Goal: Information Seeking & Learning: Get advice/opinions

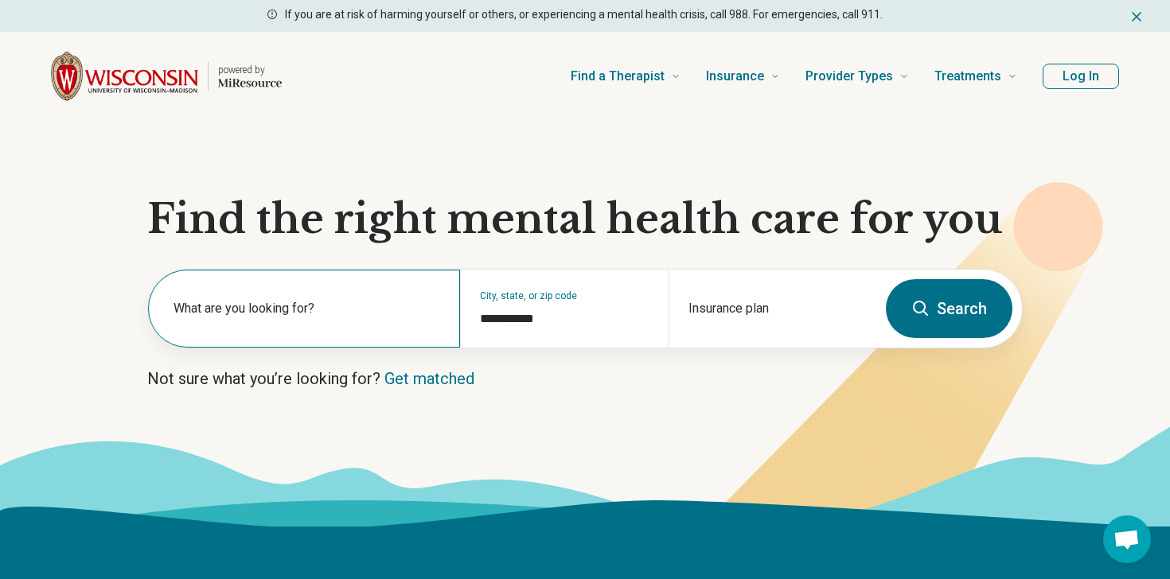
click at [298, 314] on label "What are you looking for?" at bounding box center [306, 308] width 267 height 19
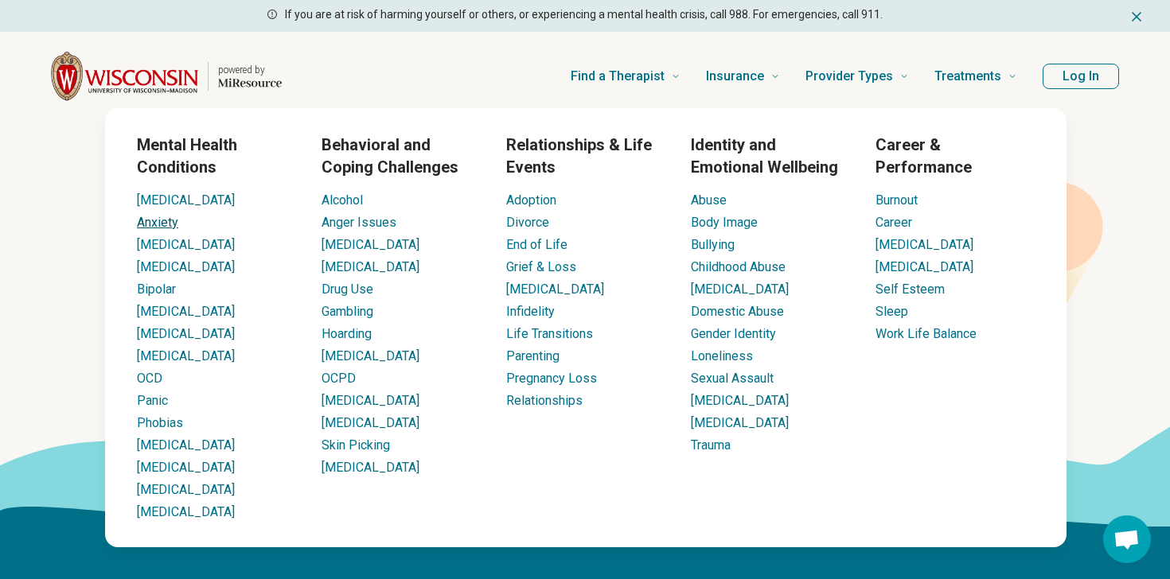
click at [165, 229] on link "Anxiety" at bounding box center [157, 222] width 41 height 15
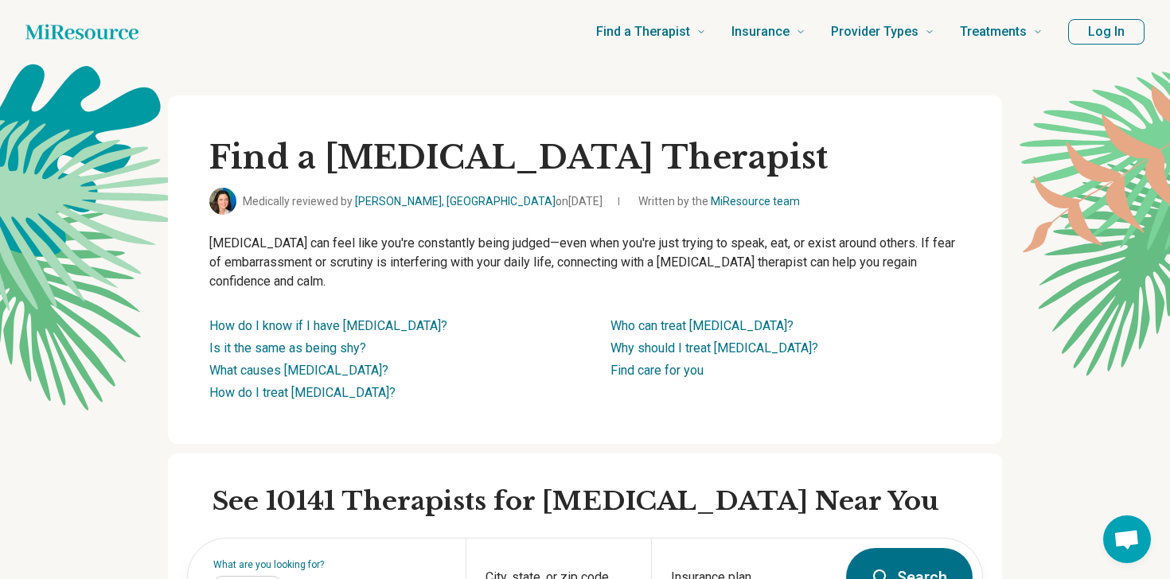
click at [250, 242] on p "Social anxiety can feel like you're constantly being judged—even when you're ju…" at bounding box center [584, 262] width 751 height 57
click at [251, 254] on p "Social anxiety can feel like you're constantly being judged—even when you're ju…" at bounding box center [584, 262] width 751 height 57
click at [253, 261] on p "Social anxiety can feel like you're constantly being judged—even when you're ju…" at bounding box center [584, 262] width 751 height 57
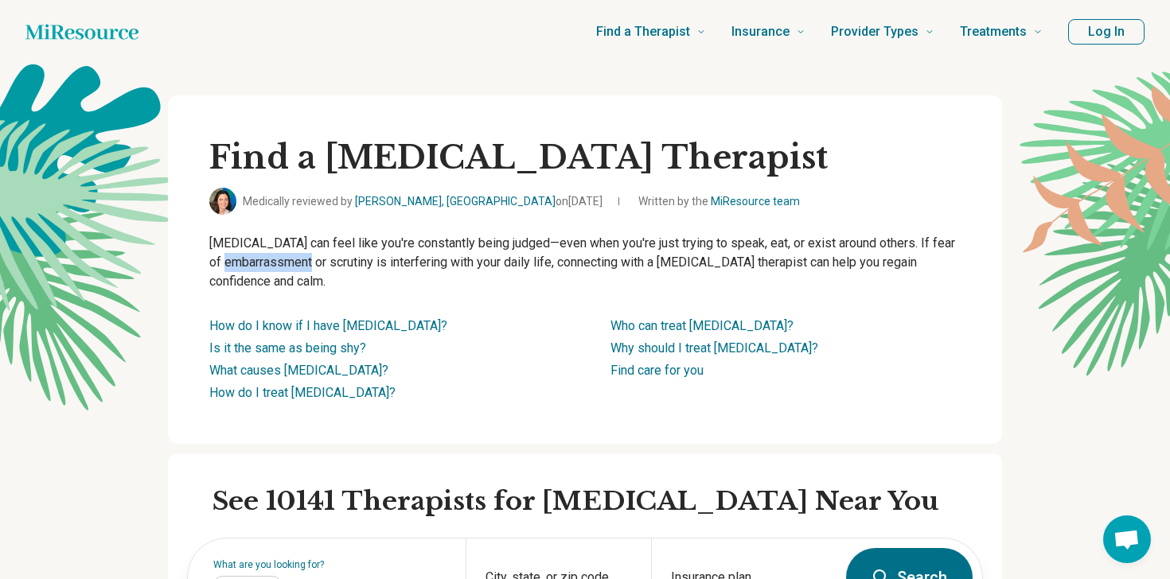
click at [253, 261] on p "Social anxiety can feel like you're constantly being judged—even when you're ju…" at bounding box center [584, 262] width 751 height 57
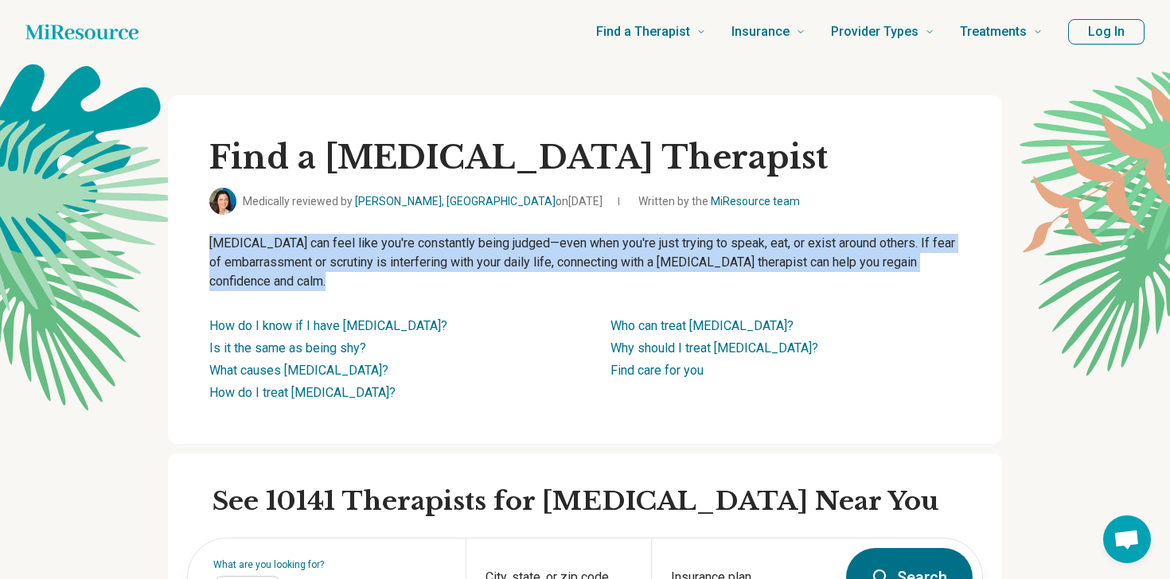
click at [271, 267] on p "Social anxiety can feel like you're constantly being judged—even when you're ju…" at bounding box center [584, 262] width 751 height 57
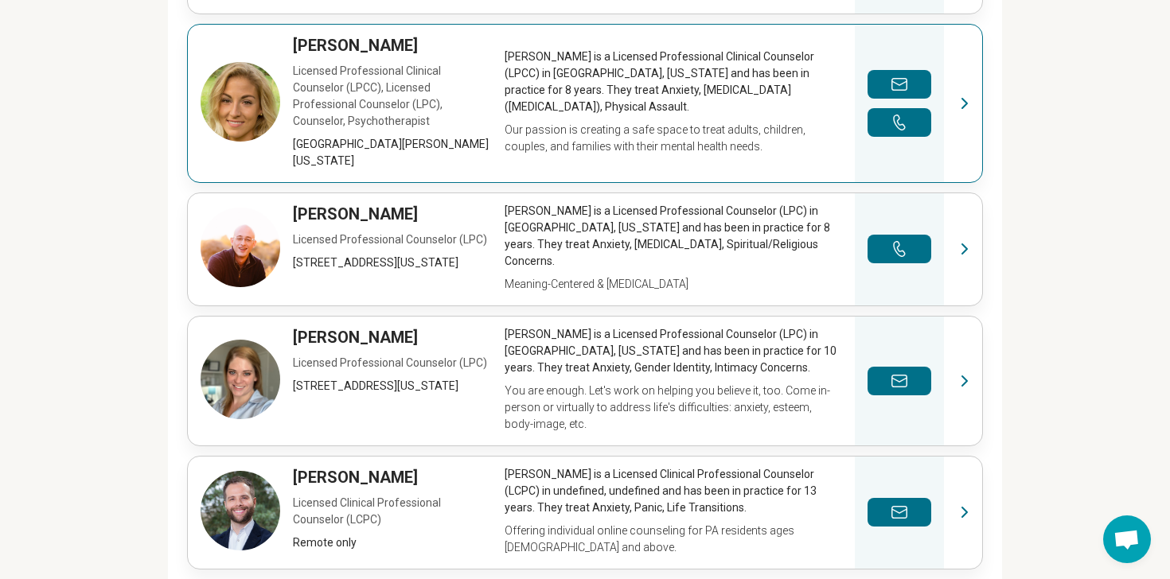
scroll to position [663, 0]
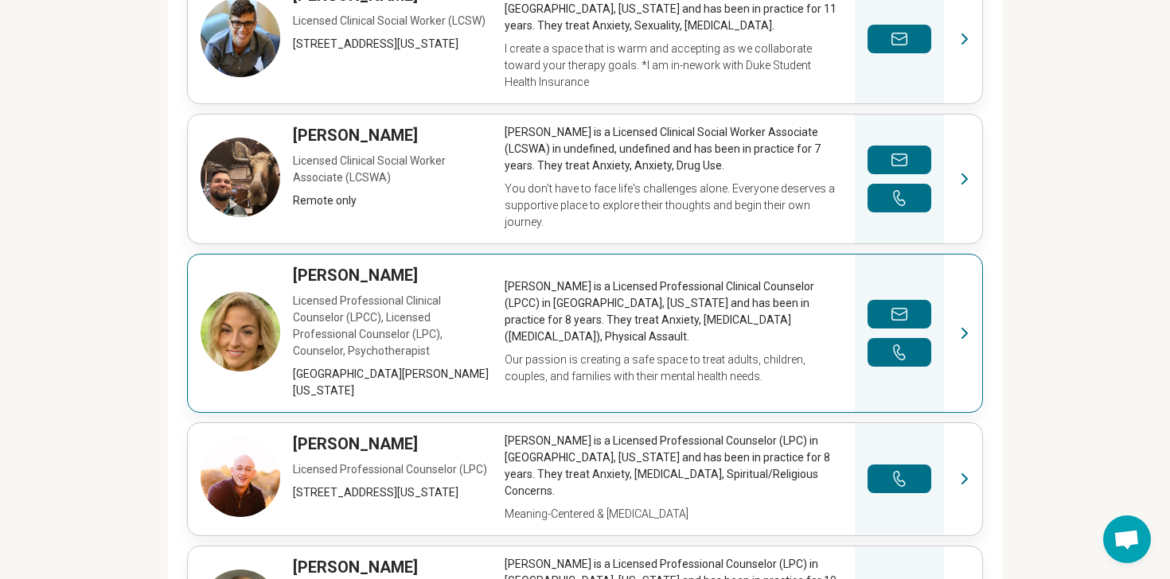
click at [611, 343] on link "View profile" at bounding box center [585, 334] width 794 height 158
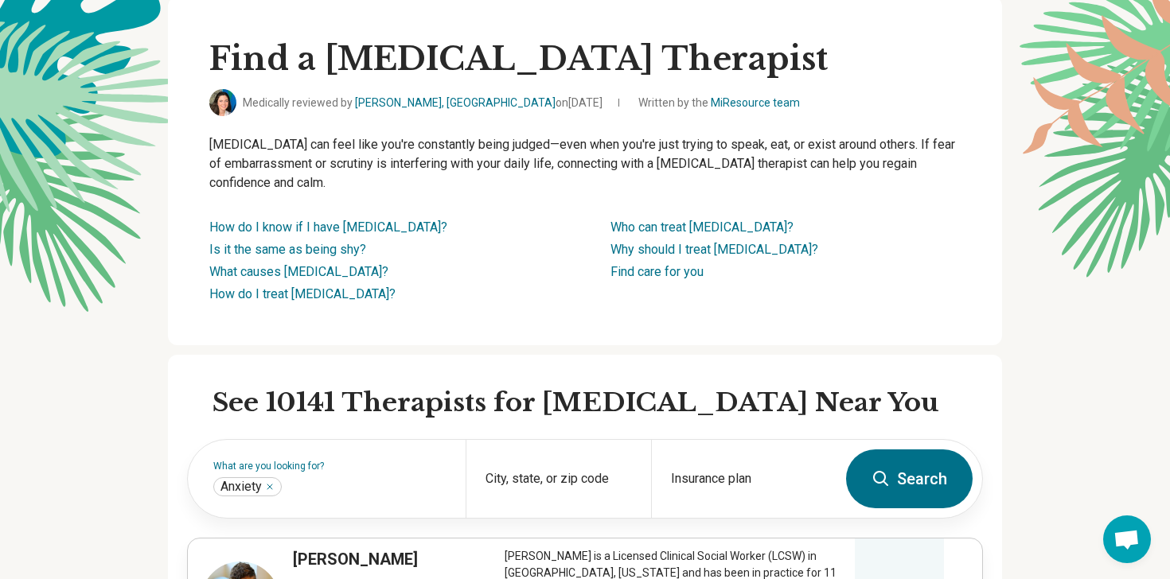
scroll to position [0, 0]
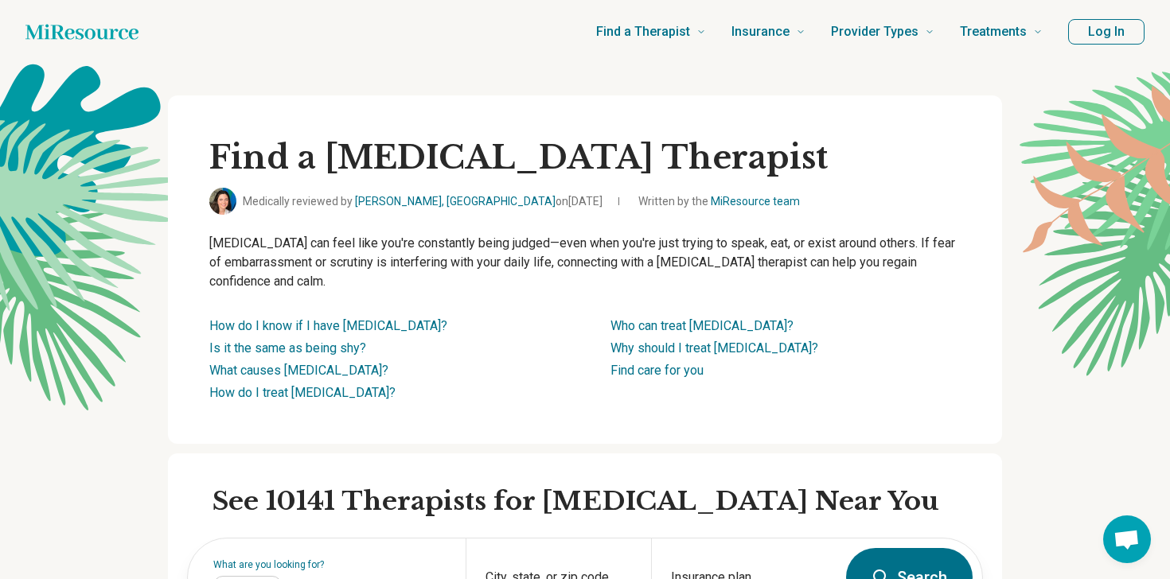
click at [391, 246] on p "Social anxiety can feel like you're constantly being judged—even when you're ju…" at bounding box center [584, 262] width 751 height 57
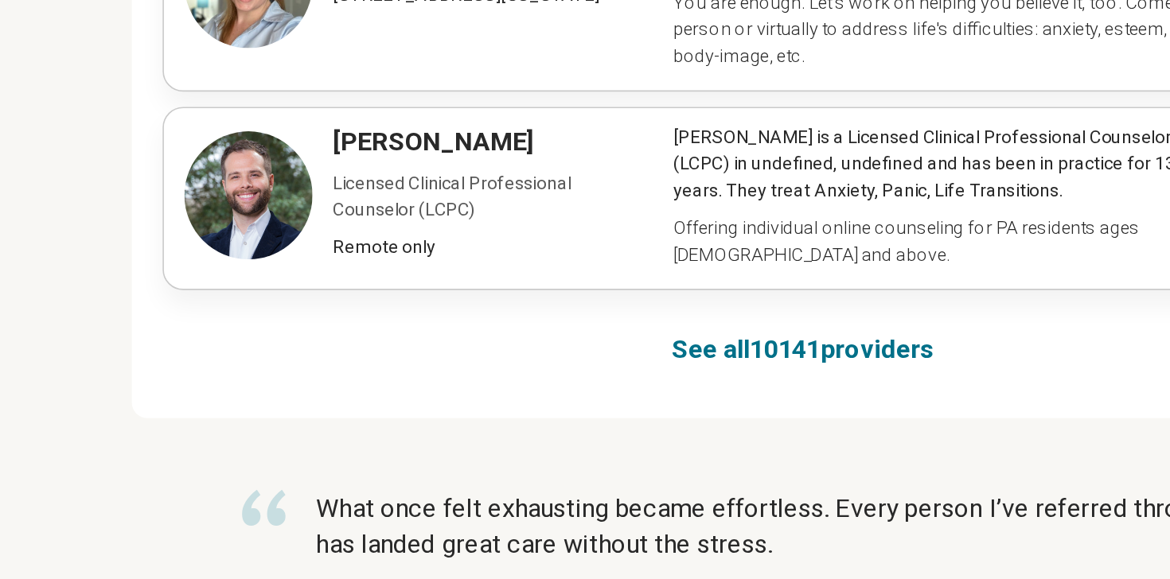
scroll to position [1065, 0]
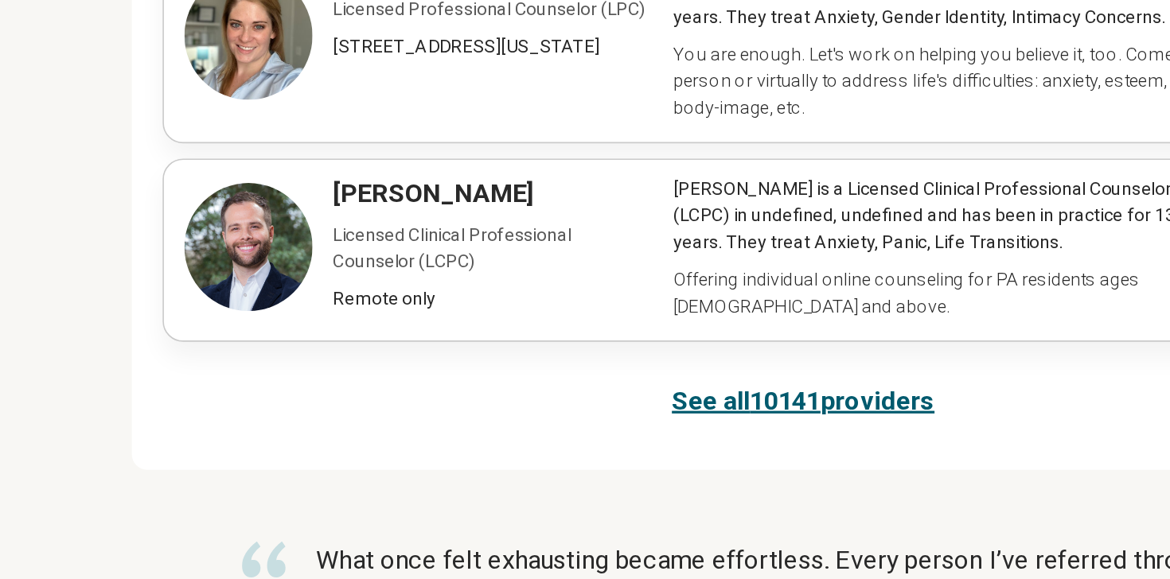
click at [586, 422] on link "See all 10141 providers" at bounding box center [585, 433] width 163 height 22
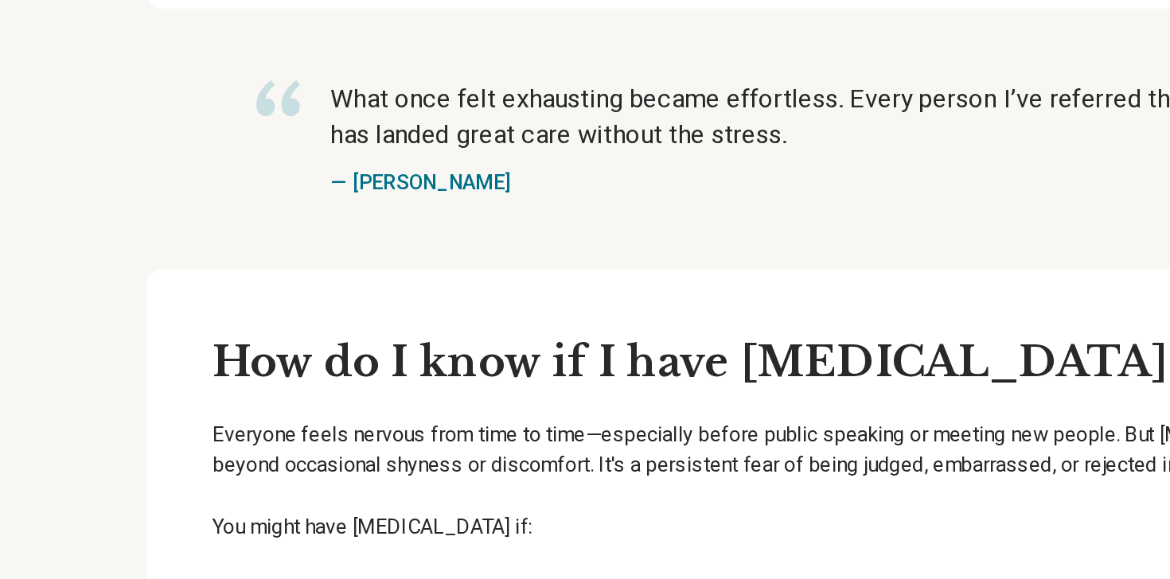
scroll to position [1318, 0]
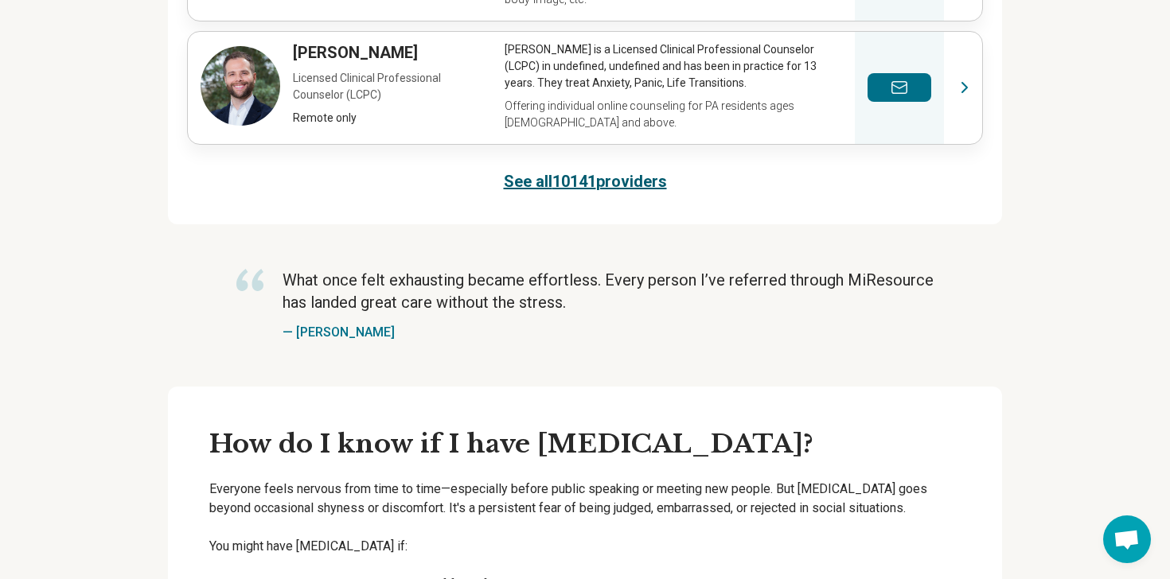
click at [539, 170] on link "See all 10141 providers" at bounding box center [585, 181] width 163 height 22
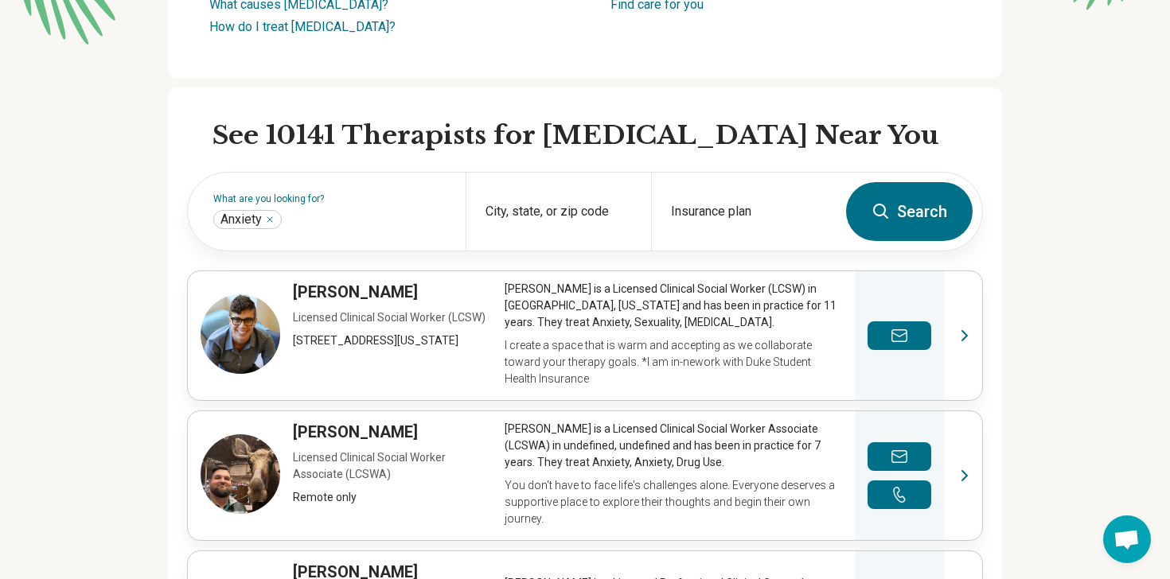
scroll to position [357, 0]
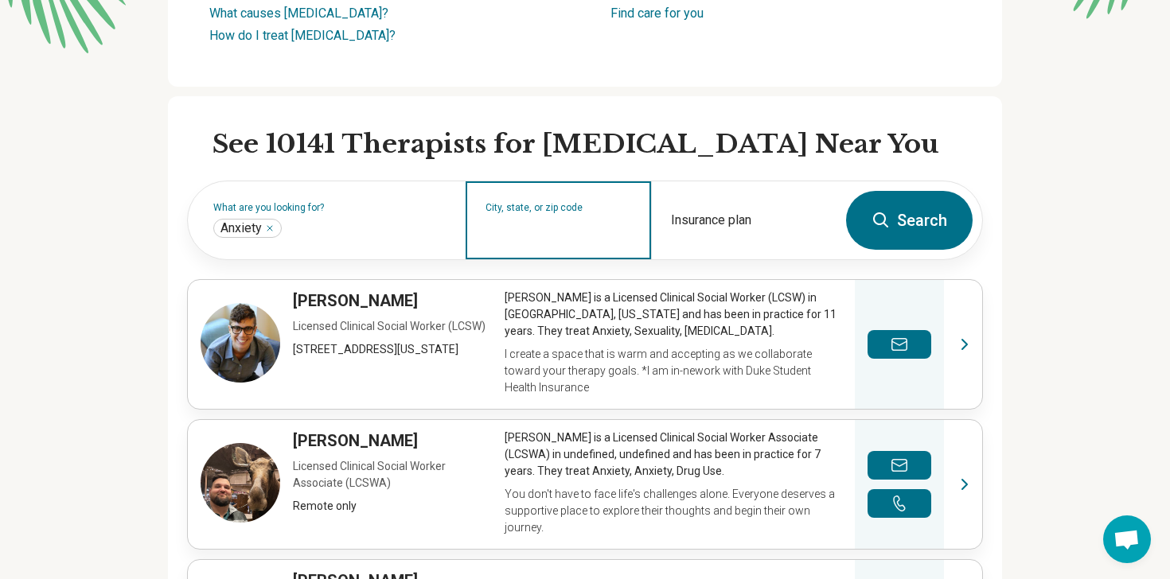
click at [621, 228] on input "City, state, or zip code" at bounding box center [558, 230] width 146 height 19
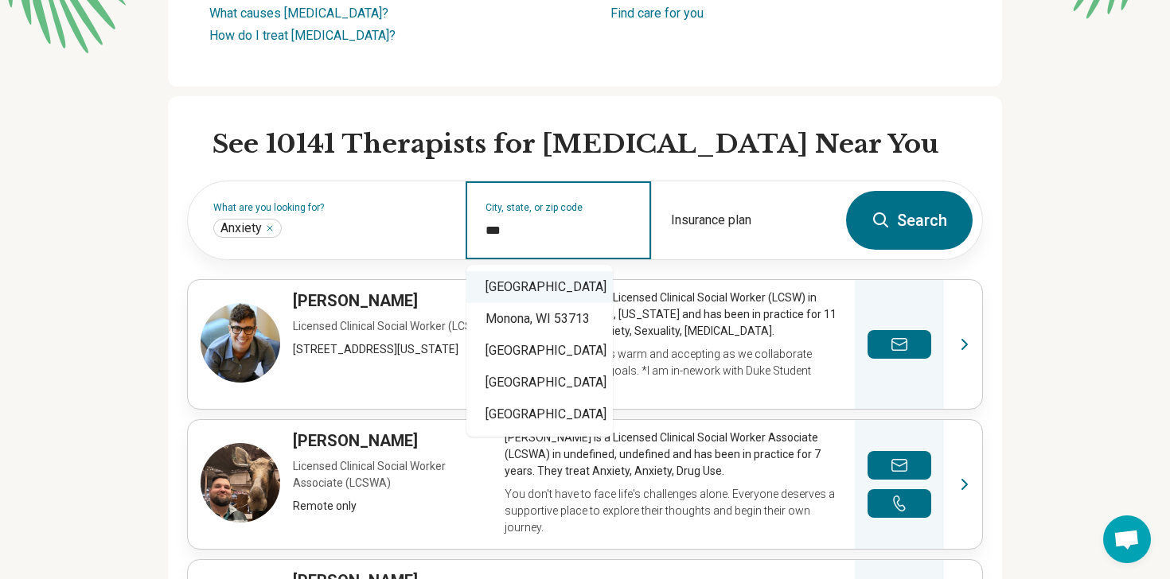
click at [590, 278] on div "Madison, WI 53703" at bounding box center [539, 287] width 146 height 32
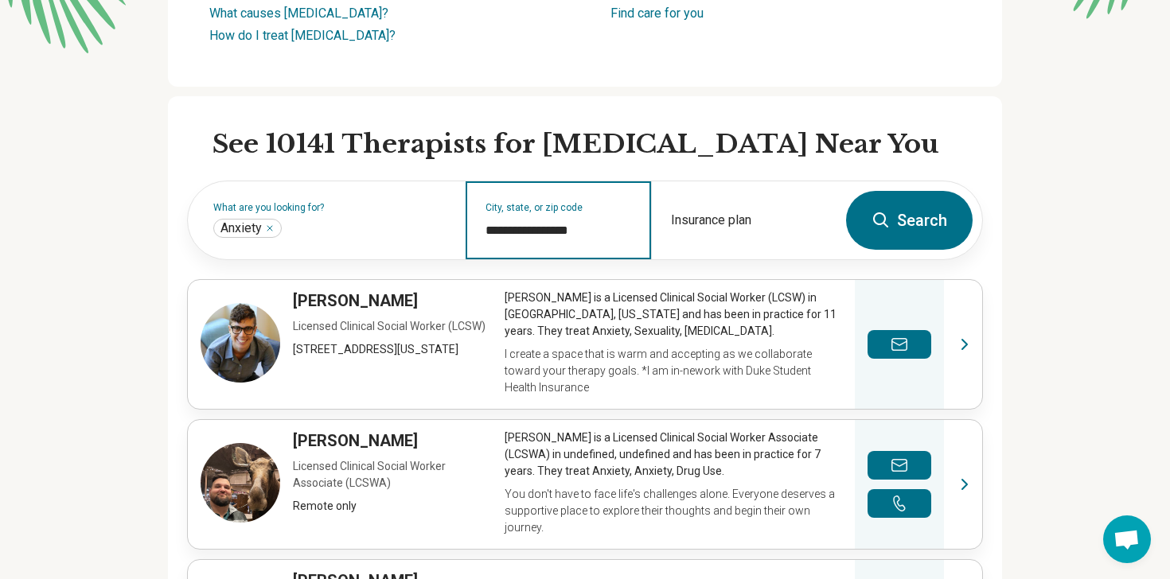
type input "**********"
click at [914, 214] on button "Search" at bounding box center [909, 220] width 127 height 59
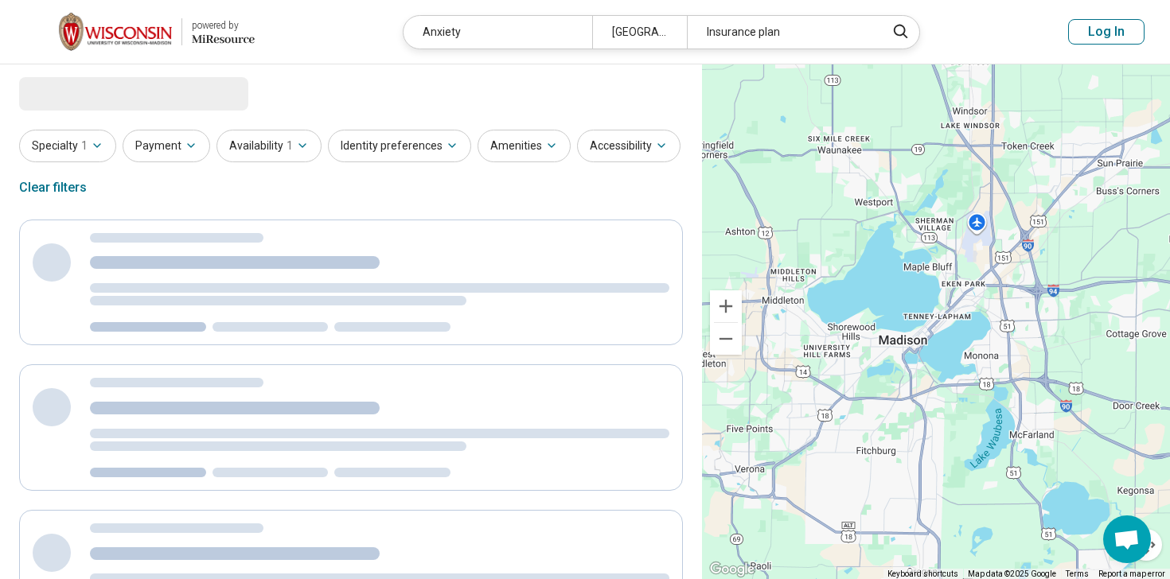
select select "***"
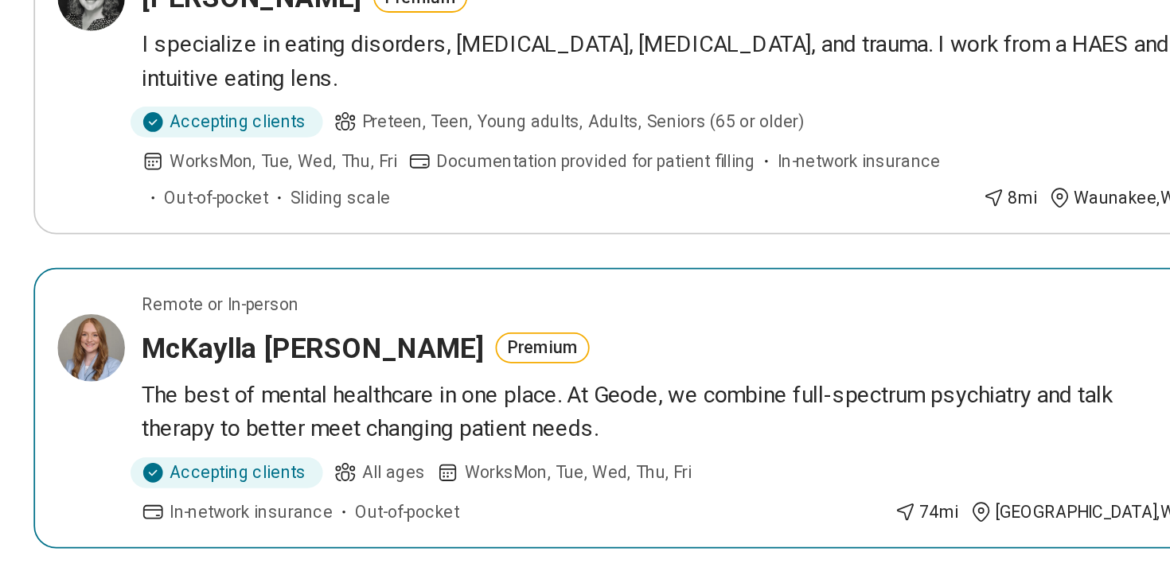
scroll to position [1122, 0]
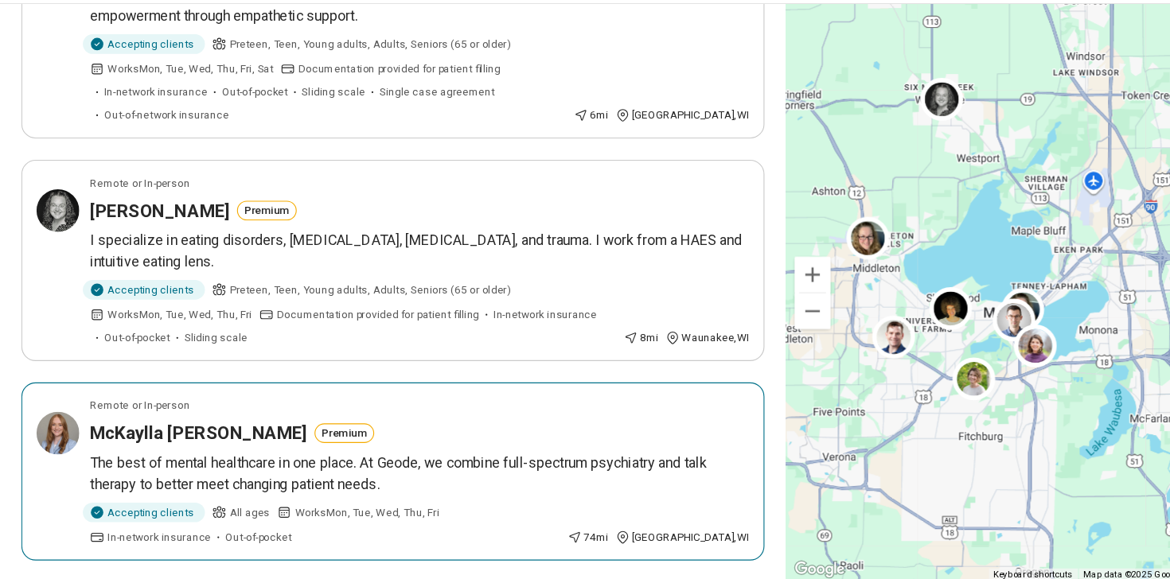
click at [87, 437] on h3 "McKaylla O'Rourke" at bounding box center [177, 448] width 194 height 22
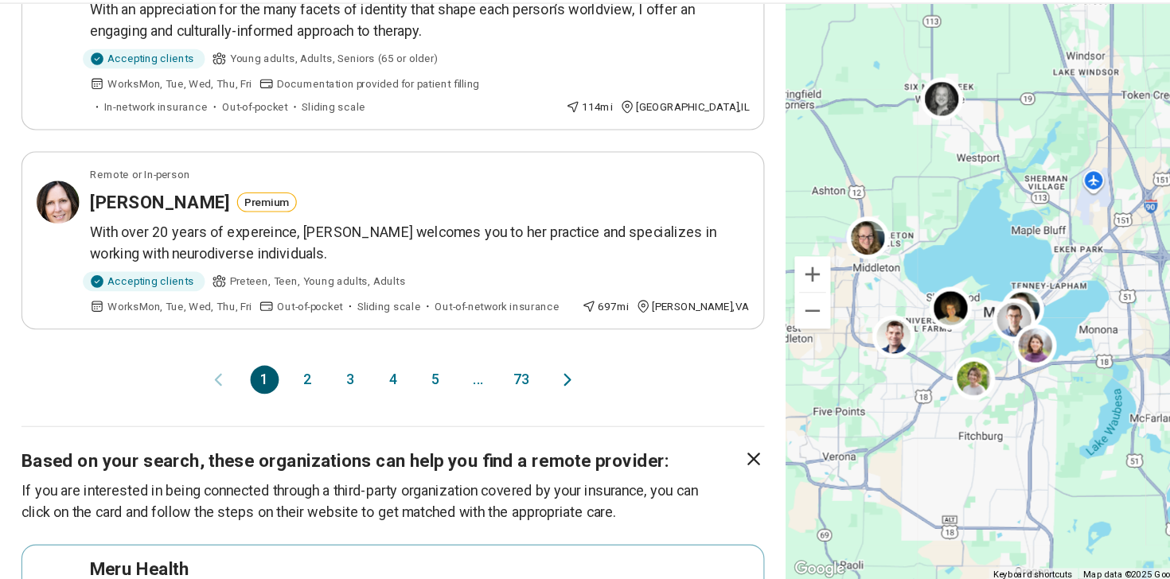
scroll to position [1711, 0]
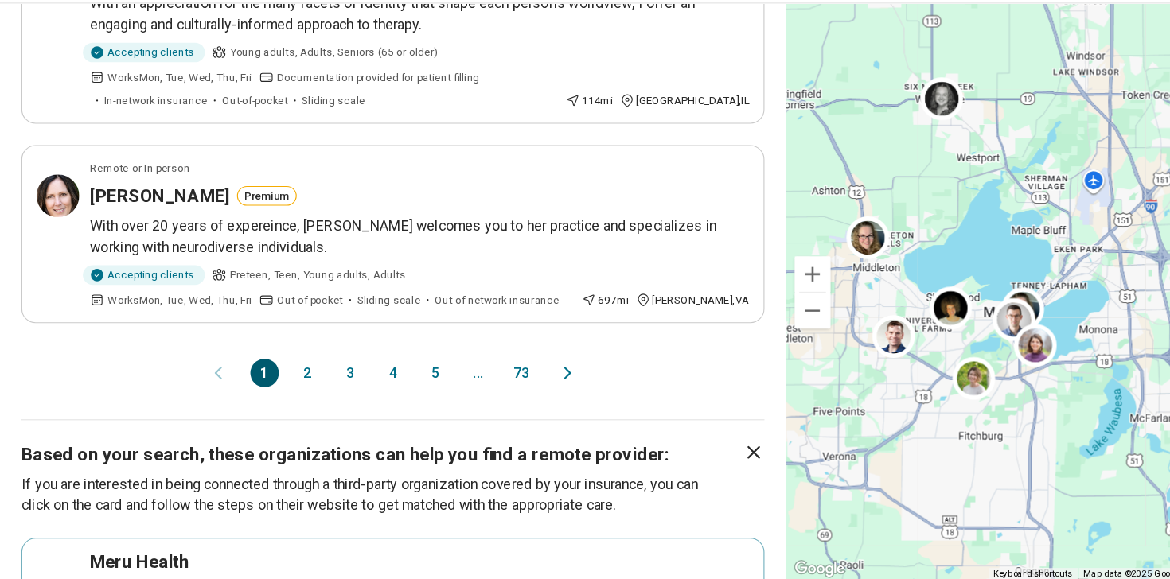
click at [270, 382] on button "2" at bounding box center [274, 394] width 25 height 25
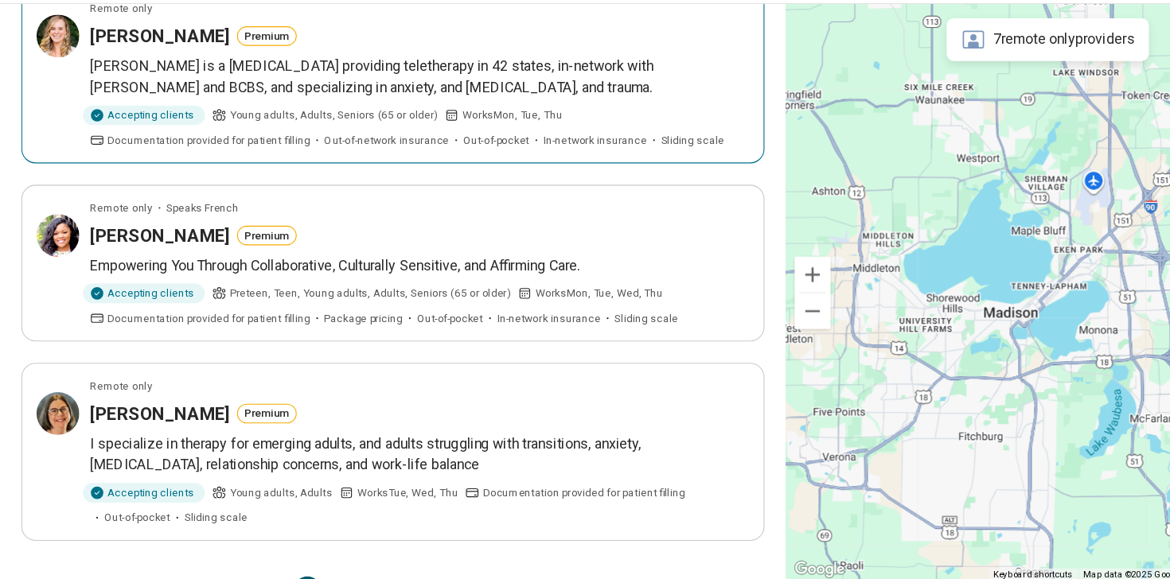
scroll to position [1389, 0]
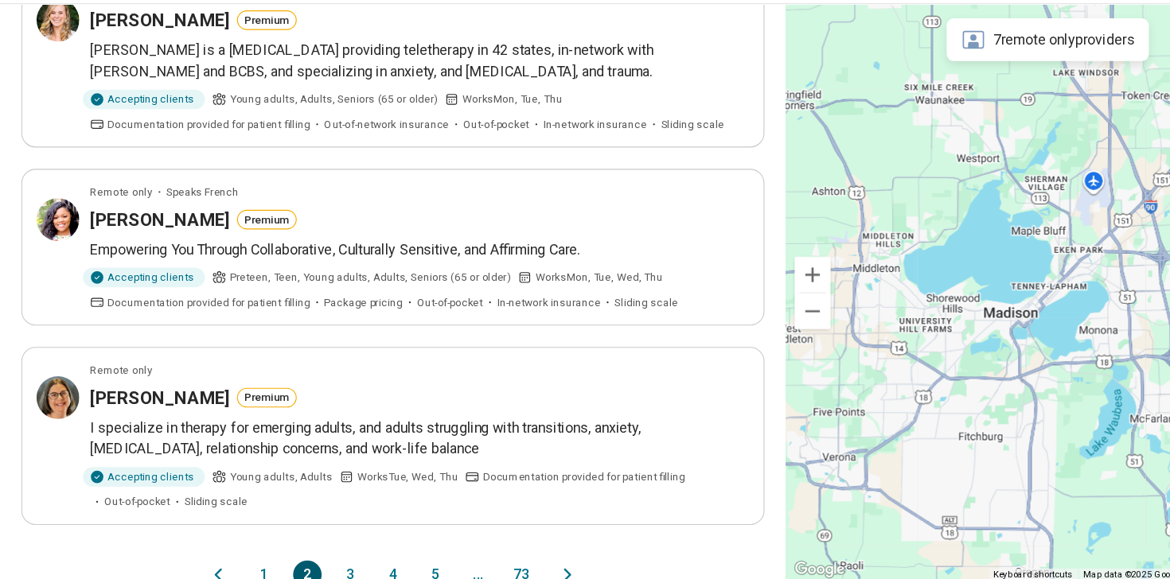
click at [310, 562] on button "3" at bounding box center [312, 574] width 25 height 25
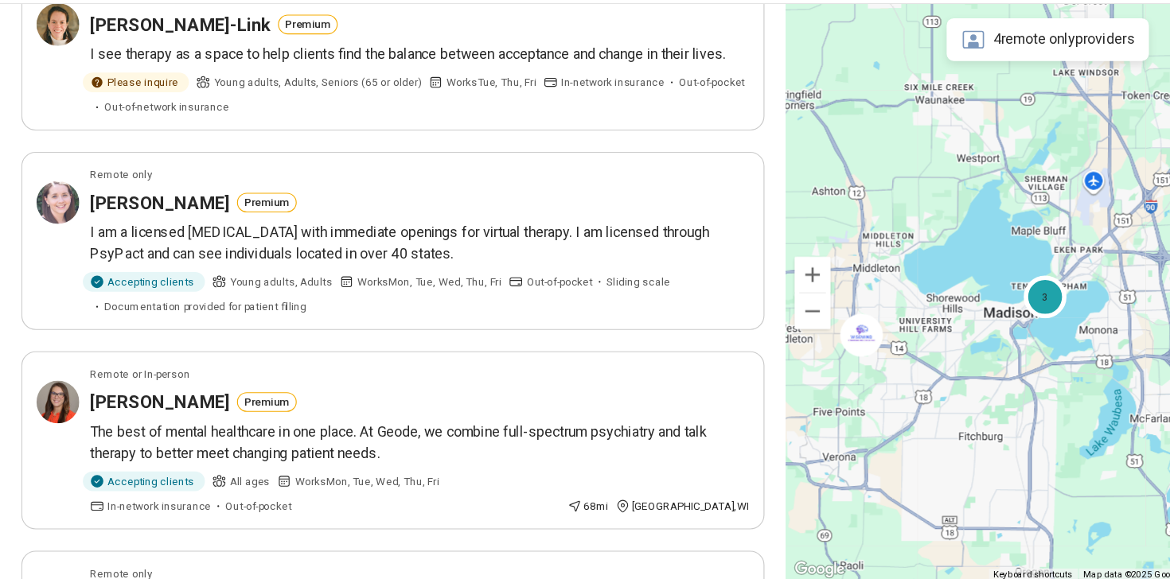
scroll to position [177, 0]
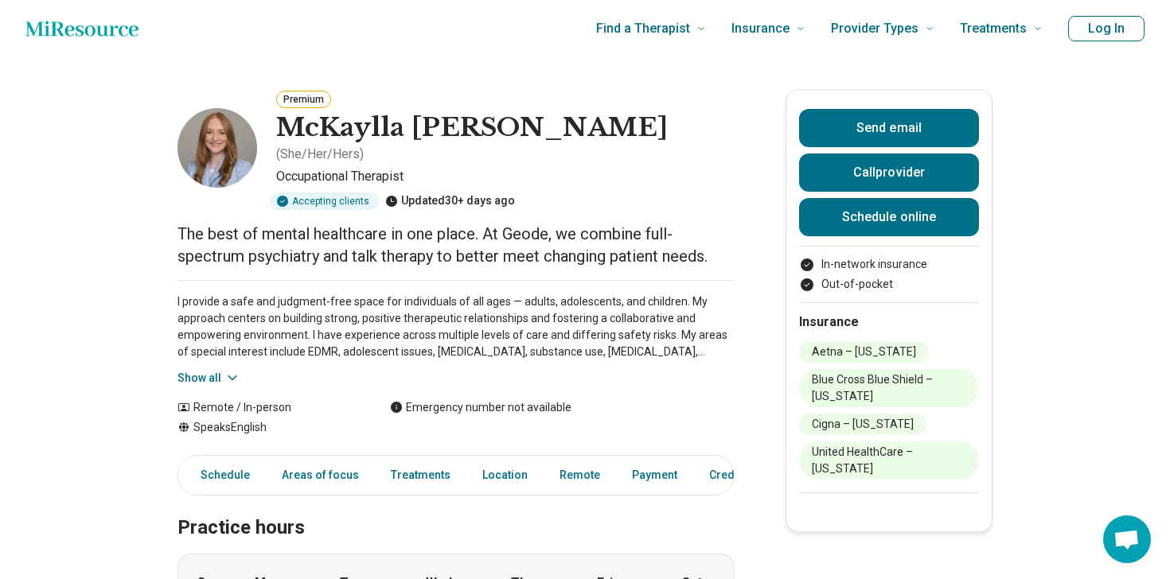
scroll to position [5, 0]
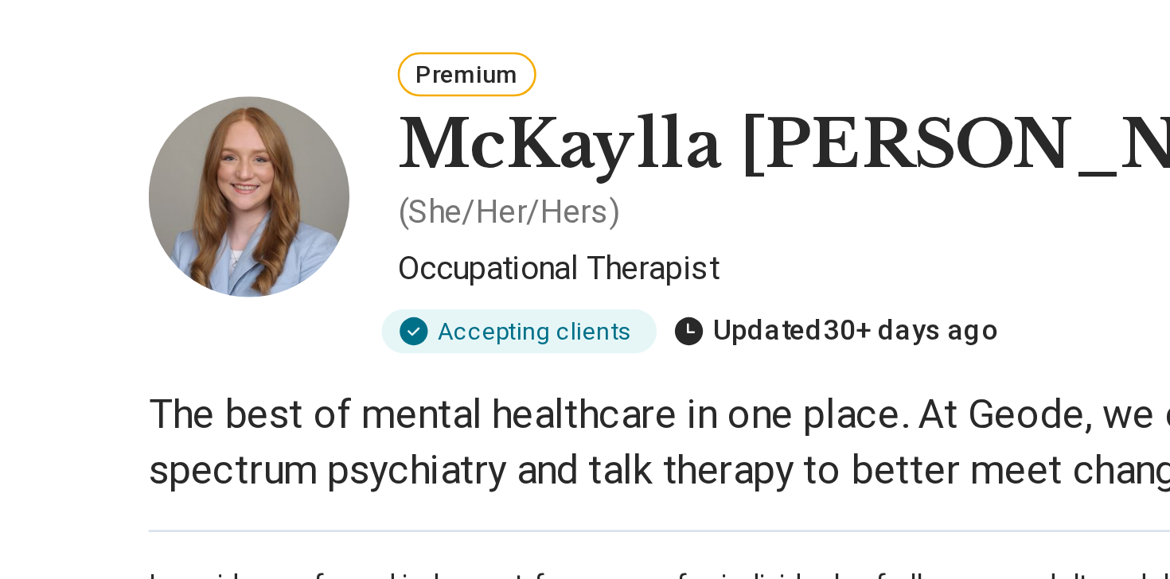
click at [371, 139] on h1 "McKaylla [PERSON_NAME]" at bounding box center [471, 126] width 391 height 33
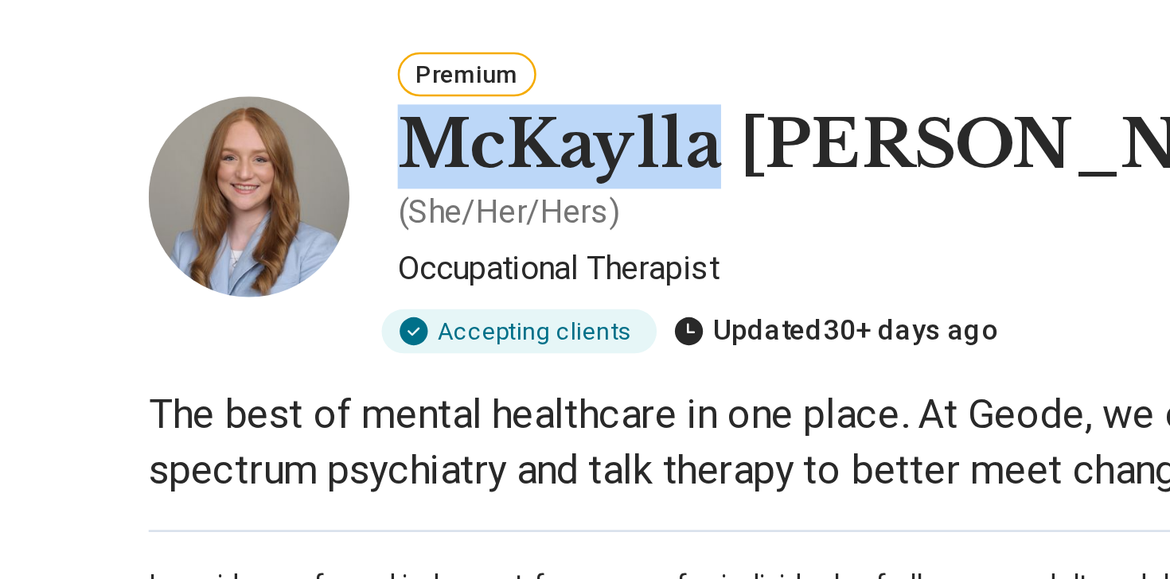
click at [371, 139] on h1 "McKaylla [PERSON_NAME]" at bounding box center [471, 126] width 391 height 33
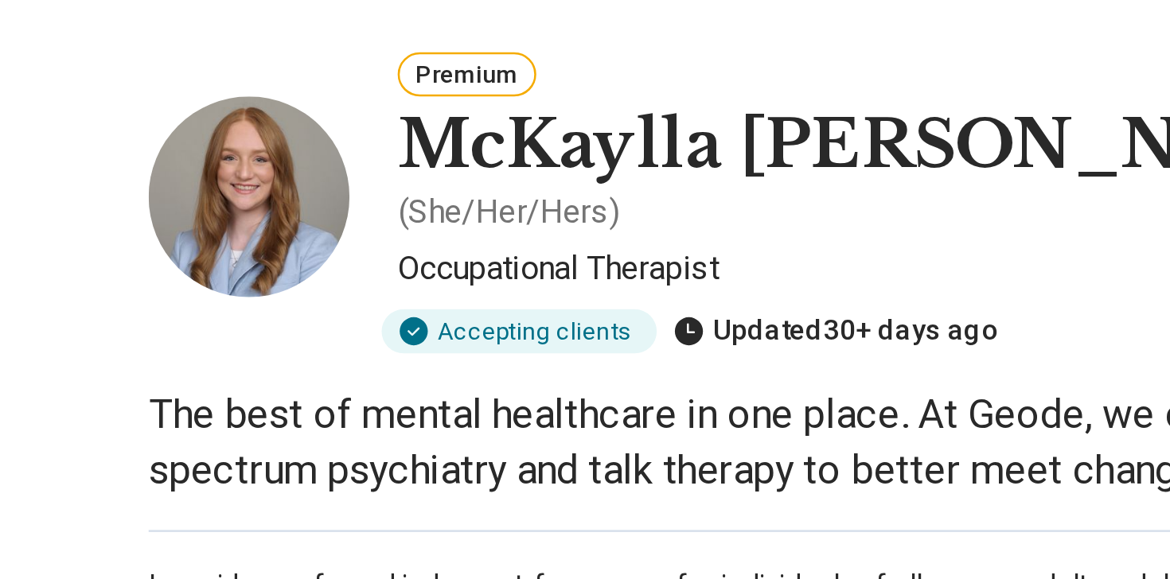
click at [366, 140] on h1 "McKaylla [PERSON_NAME]" at bounding box center [471, 126] width 391 height 33
